Goal: Task Accomplishment & Management: Manage account settings

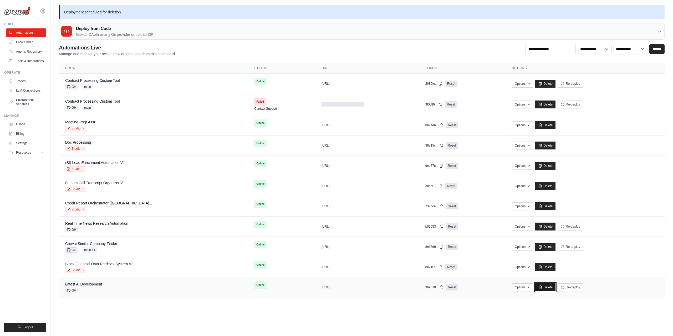
click at [544, 289] on link "Delete" at bounding box center [545, 287] width 20 height 8
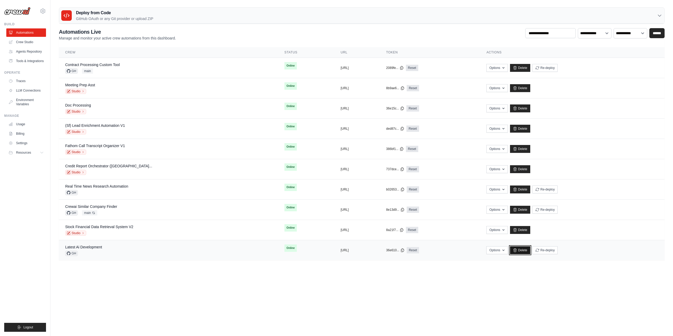
click at [530, 253] on link "Delete" at bounding box center [520, 250] width 20 height 8
click at [136, 65] on div "Contract Processing Custom Tool GH main" at bounding box center [168, 68] width 207 height 12
